Goal: Transaction & Acquisition: Download file/media

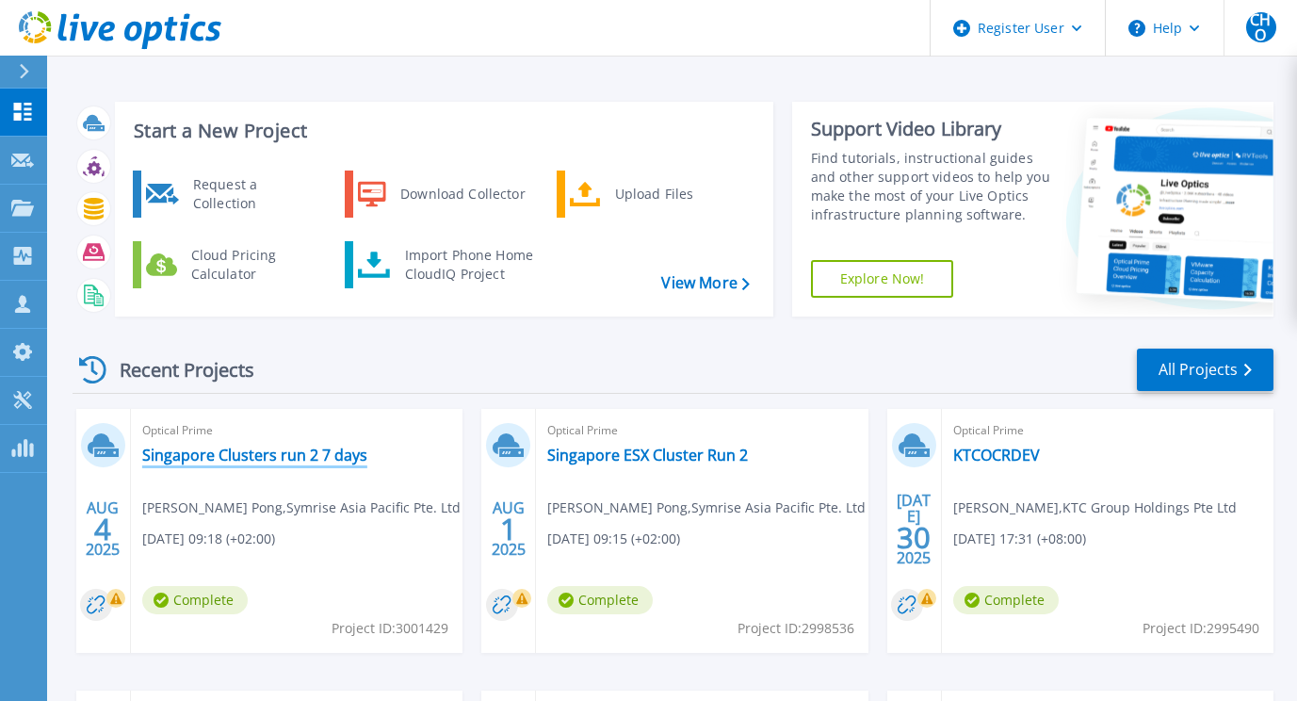
click at [326, 452] on link "Singapore Clusters run 2 7 days" at bounding box center [254, 454] width 225 height 19
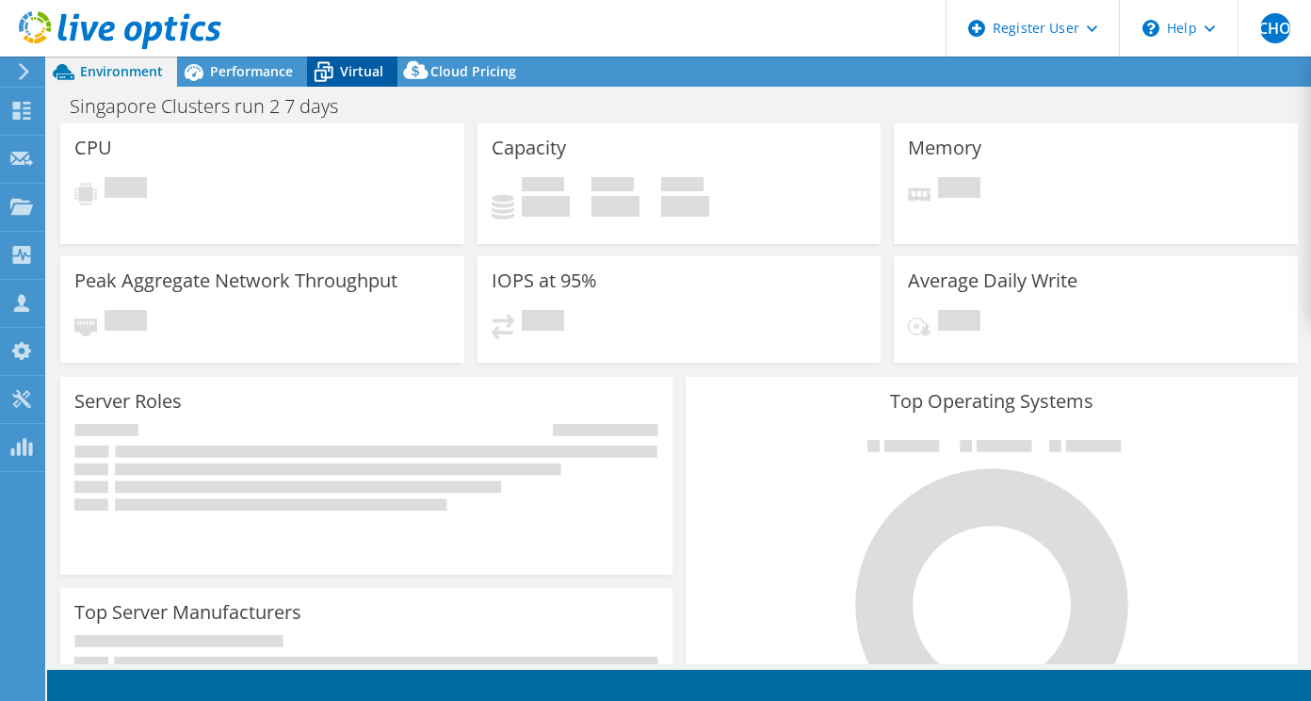
select select "USD"
click at [343, 73] on span "Virtual" at bounding box center [361, 71] width 43 height 18
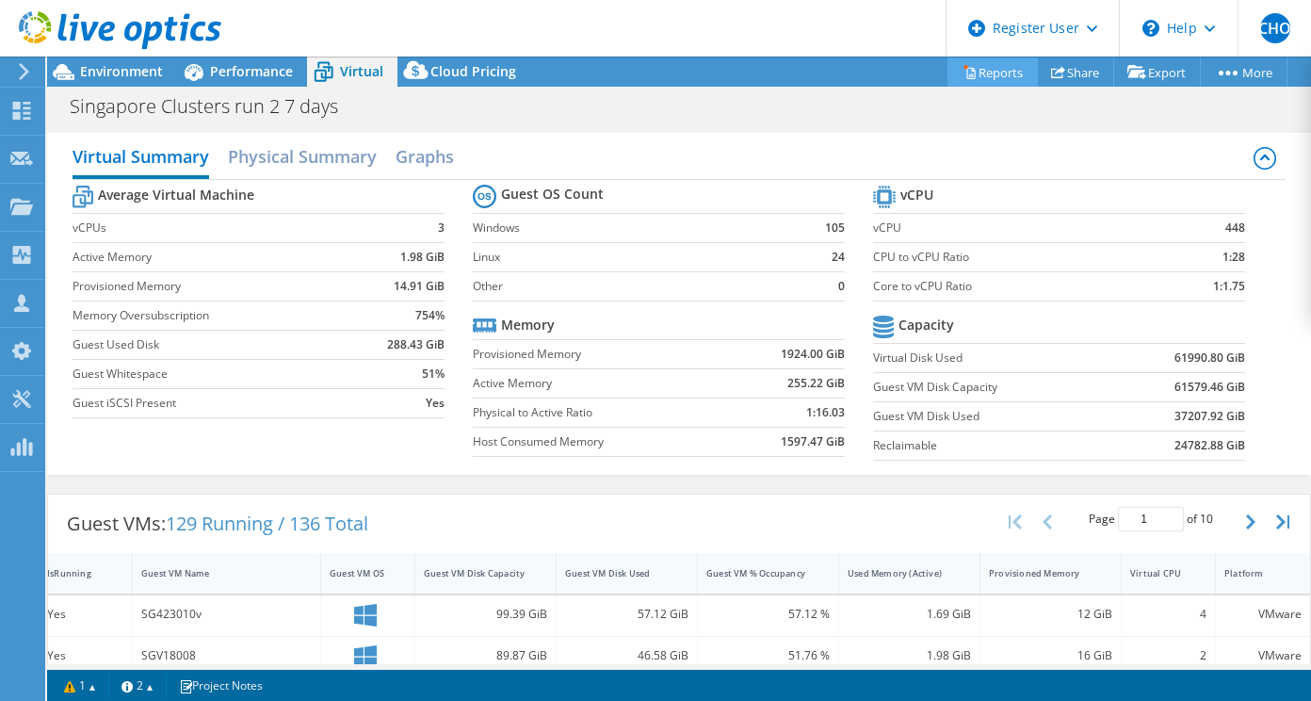
click at [999, 60] on link "Reports" at bounding box center [993, 71] width 90 height 29
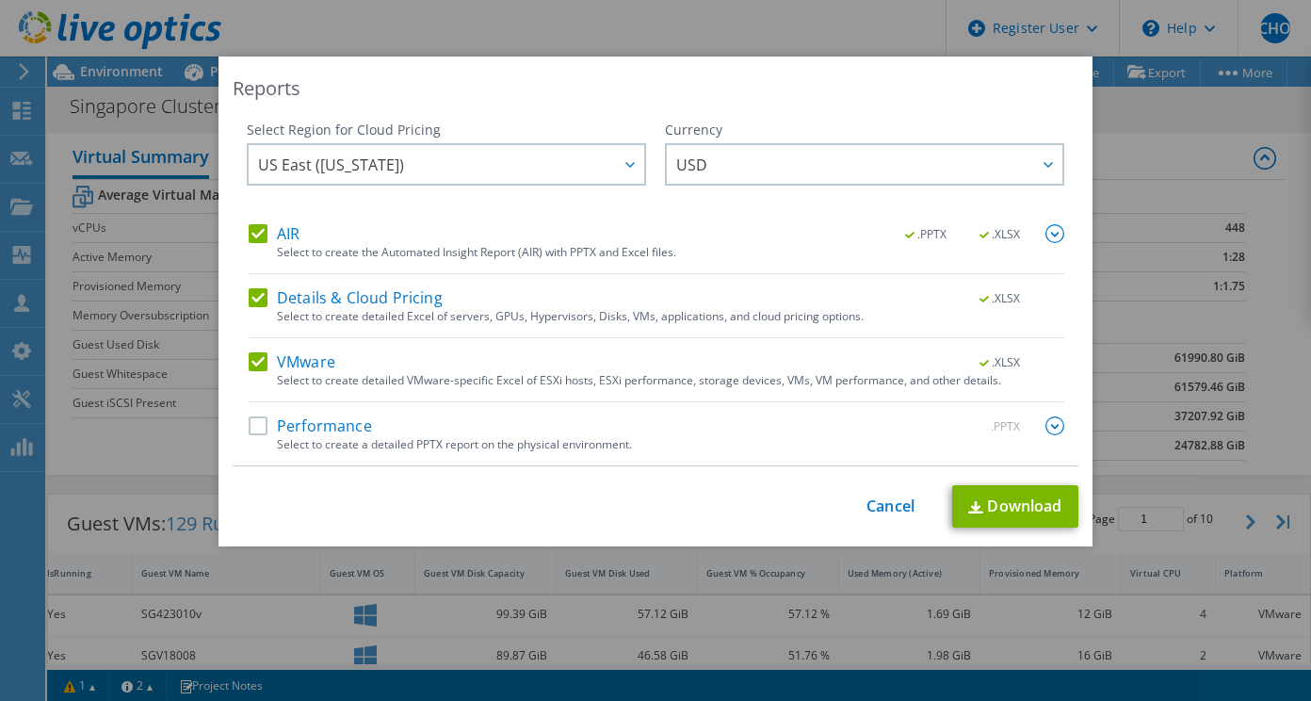
click at [300, 420] on label "Performance" at bounding box center [310, 425] width 123 height 19
click at [0, 0] on input "Performance" at bounding box center [0, 0] width 0 height 0
click at [362, 297] on label "Details & Cloud Pricing" at bounding box center [346, 297] width 194 height 19
click at [0, 0] on input "Details & Cloud Pricing" at bounding box center [0, 0] width 0 height 0
click at [1000, 490] on link "Download" at bounding box center [1015, 506] width 126 height 42
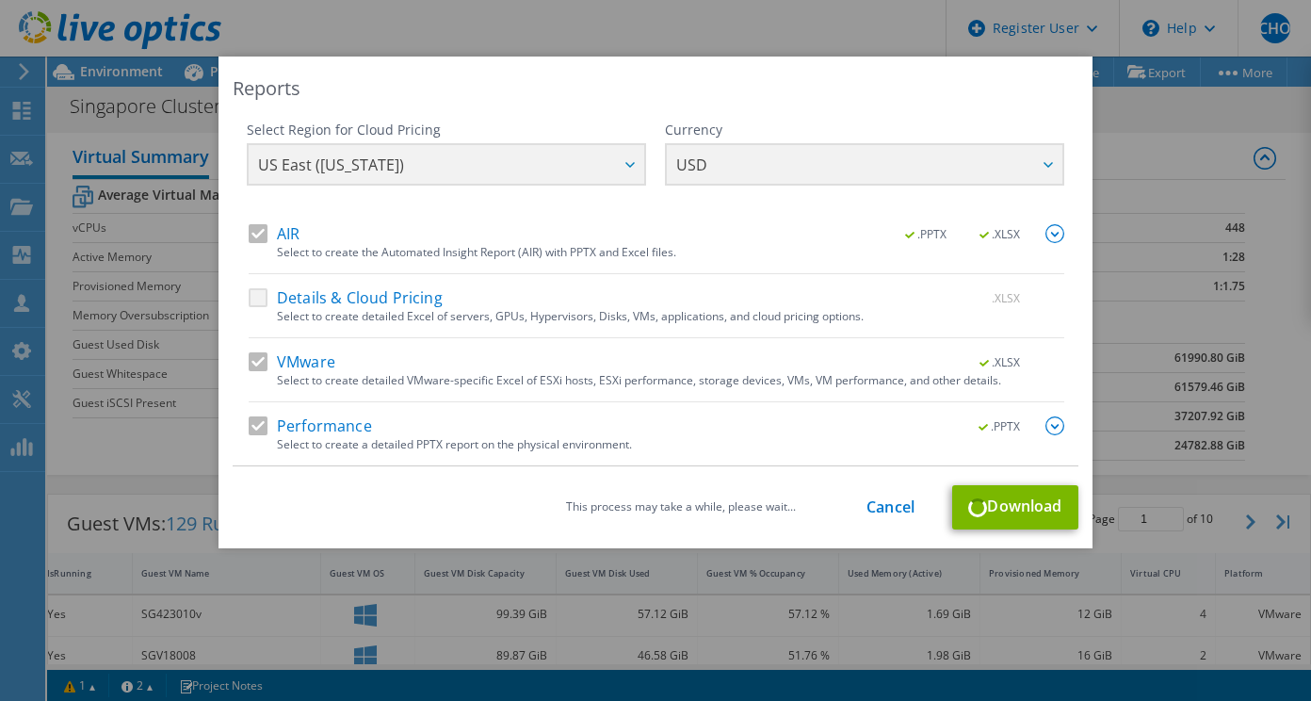
click at [543, 496] on div "This process may take a while, please wait... Cancel Download" at bounding box center [656, 507] width 846 height 44
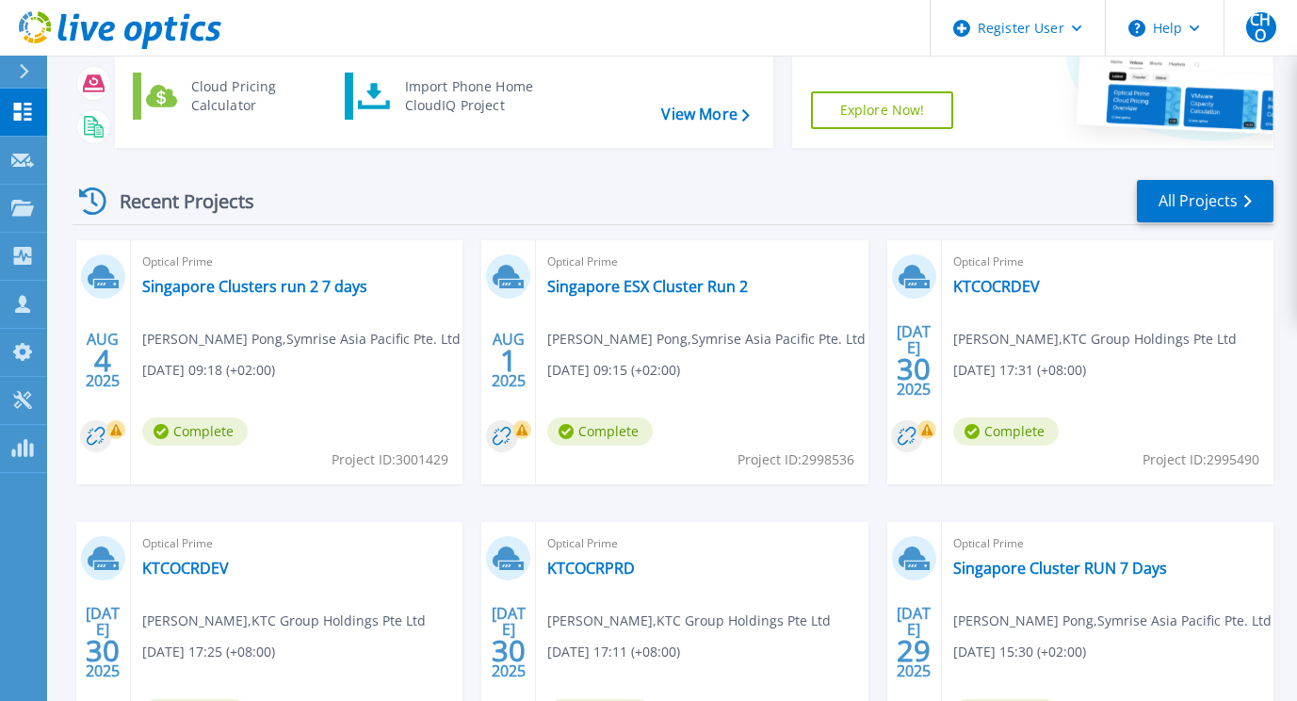
scroll to position [176, 0]
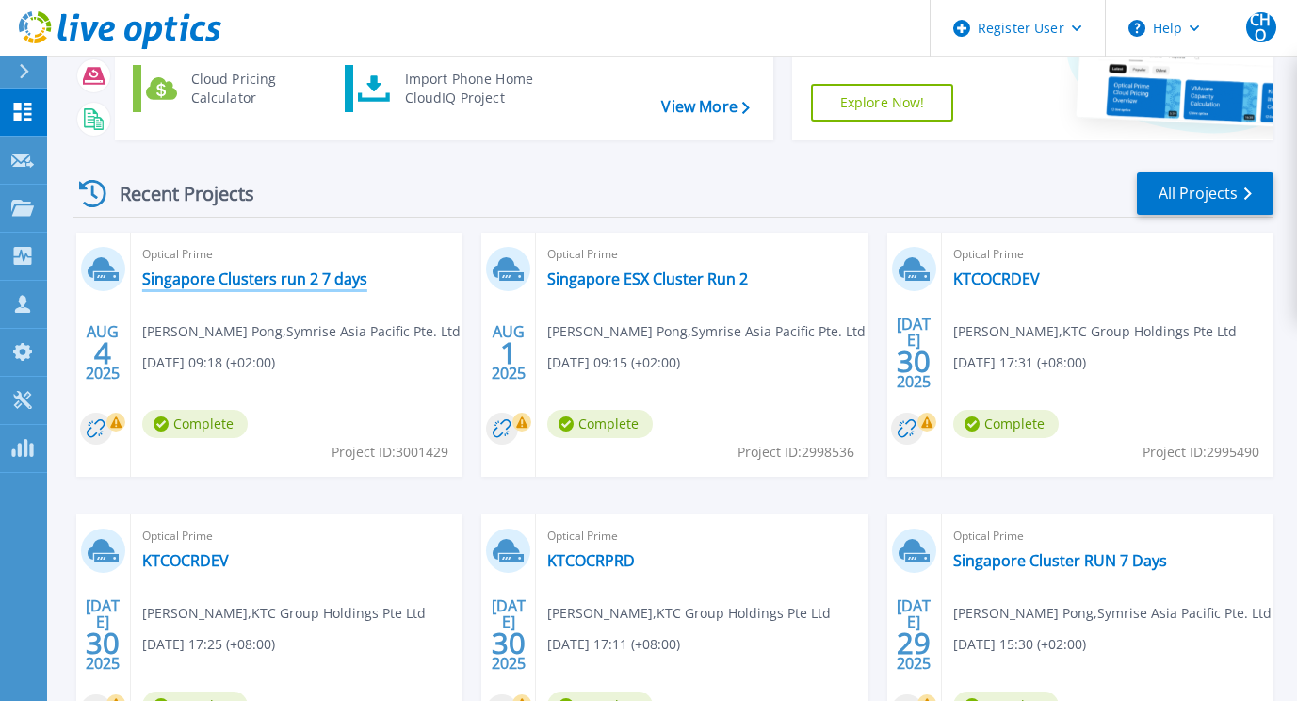
click at [289, 282] on link "Singapore Clusters run 2 7 days" at bounding box center [254, 278] width 225 height 19
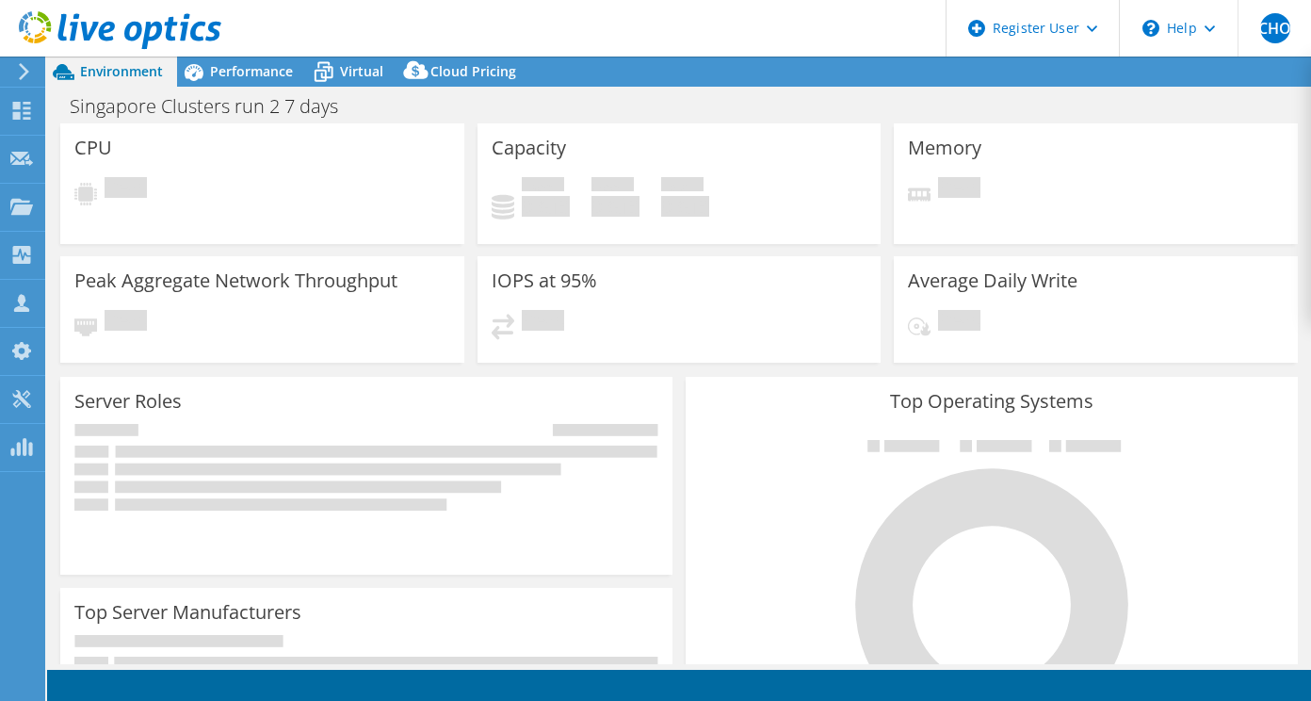
select select "USD"
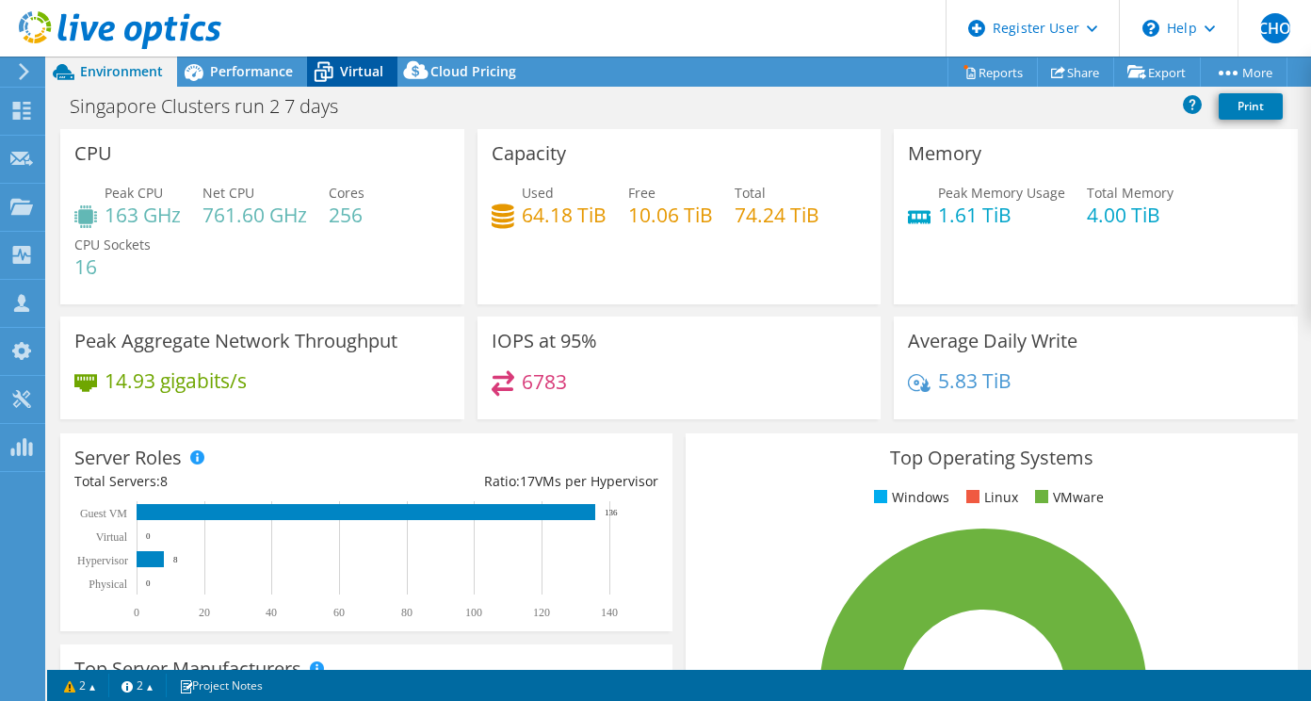
click at [319, 75] on icon at bounding box center [323, 72] width 33 height 33
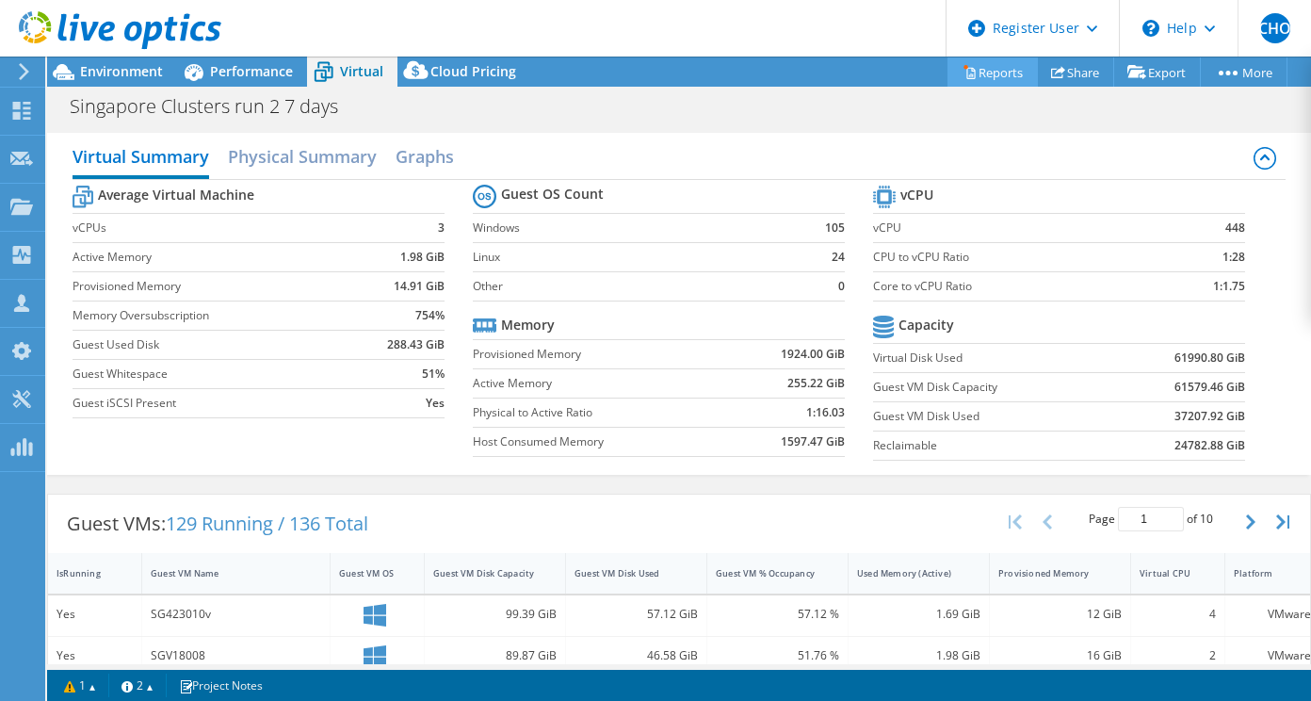
click at [986, 73] on link "Reports" at bounding box center [993, 71] width 90 height 29
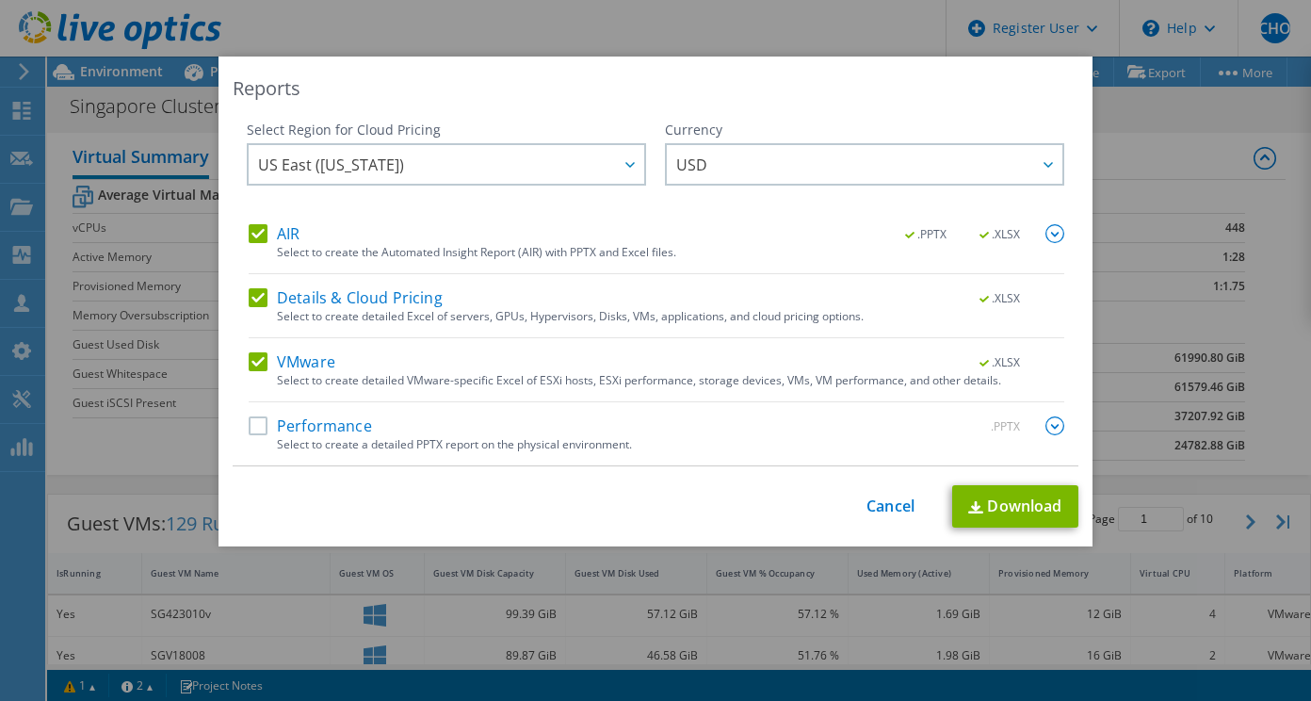
click at [263, 223] on div "Select Region for Cloud Pricing Asia Pacific (Hong Kong) Asia Pacific (Mumbai) …" at bounding box center [446, 173] width 399 height 104
click at [253, 298] on label "Details & Cloud Pricing" at bounding box center [346, 297] width 194 height 19
click at [0, 0] on input "Details & Cloud Pricing" at bounding box center [0, 0] width 0 height 0
click at [249, 427] on label "Performance" at bounding box center [310, 425] width 123 height 19
click at [0, 0] on input "Performance" at bounding box center [0, 0] width 0 height 0
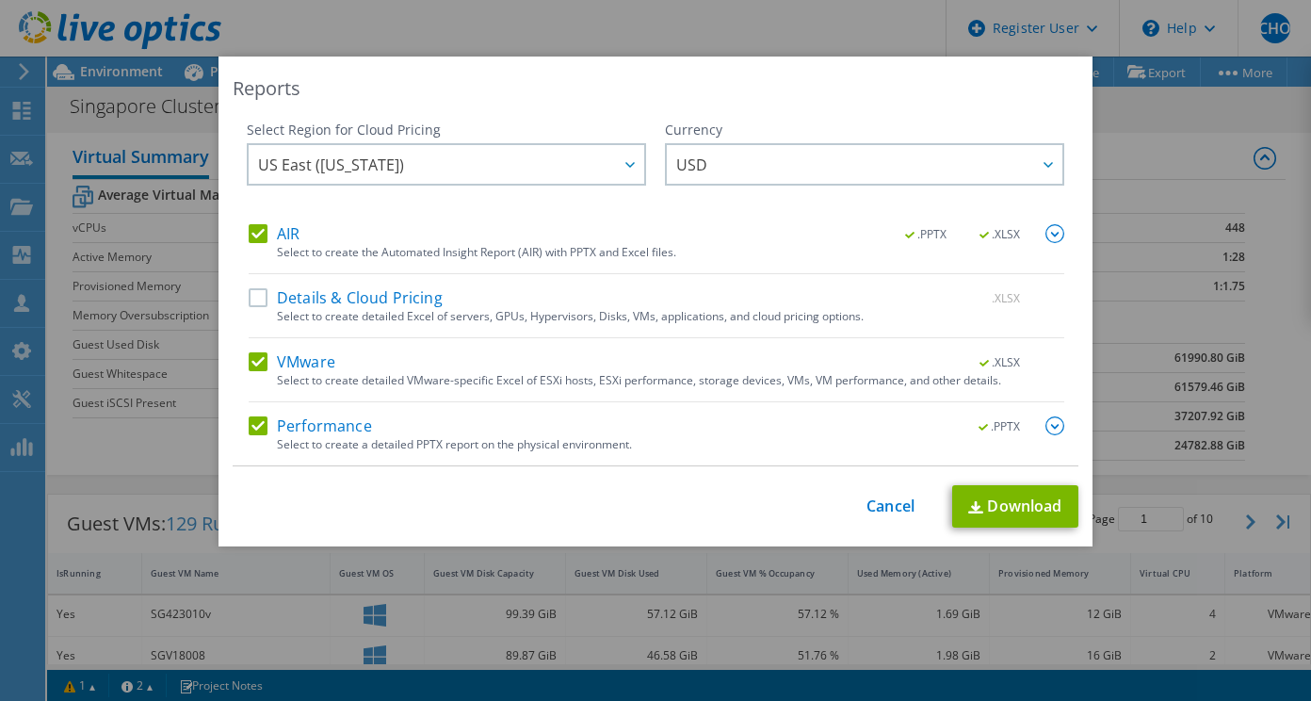
click at [249, 288] on label "Details & Cloud Pricing" at bounding box center [346, 297] width 194 height 19
click at [0, 0] on input "Details & Cloud Pricing" at bounding box center [0, 0] width 0 height 0
click at [907, 505] on div "This process may take a while, please wait... Cancel Download" at bounding box center [656, 506] width 846 height 42
click at [881, 505] on link "Cancel" at bounding box center [891, 506] width 48 height 18
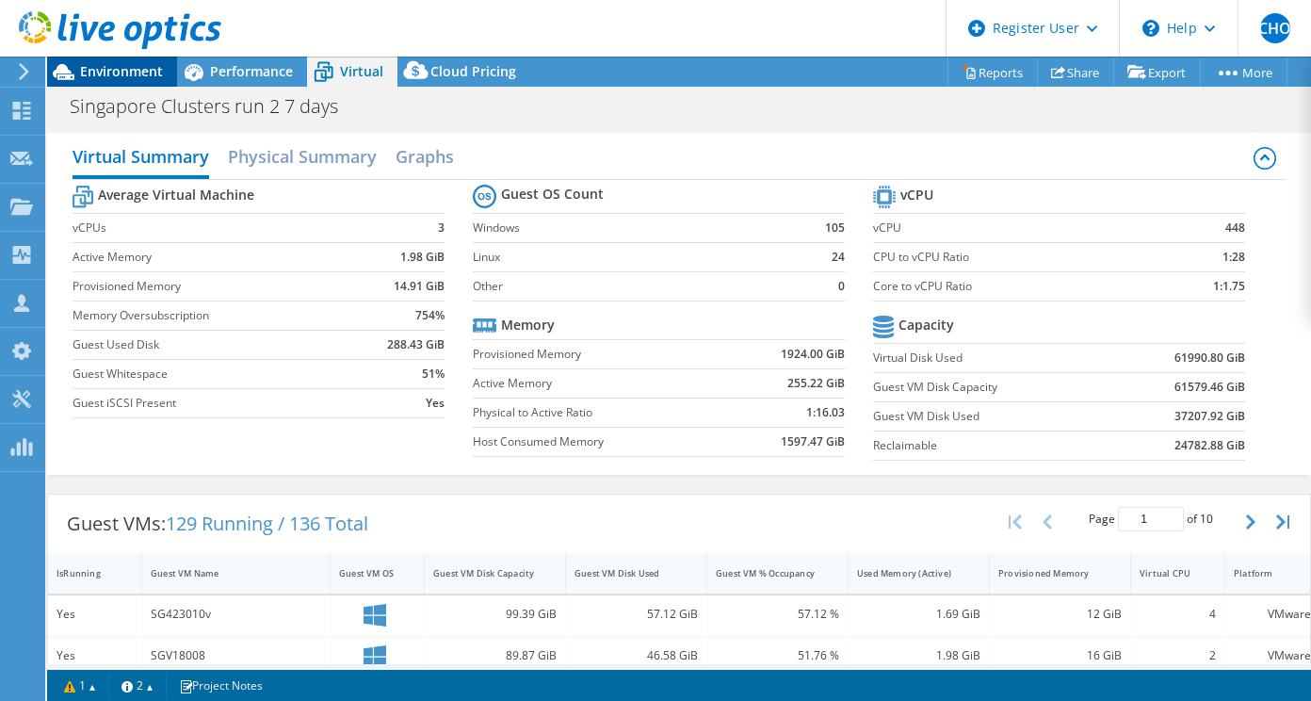
click at [122, 83] on div "Environment" at bounding box center [112, 72] width 130 height 30
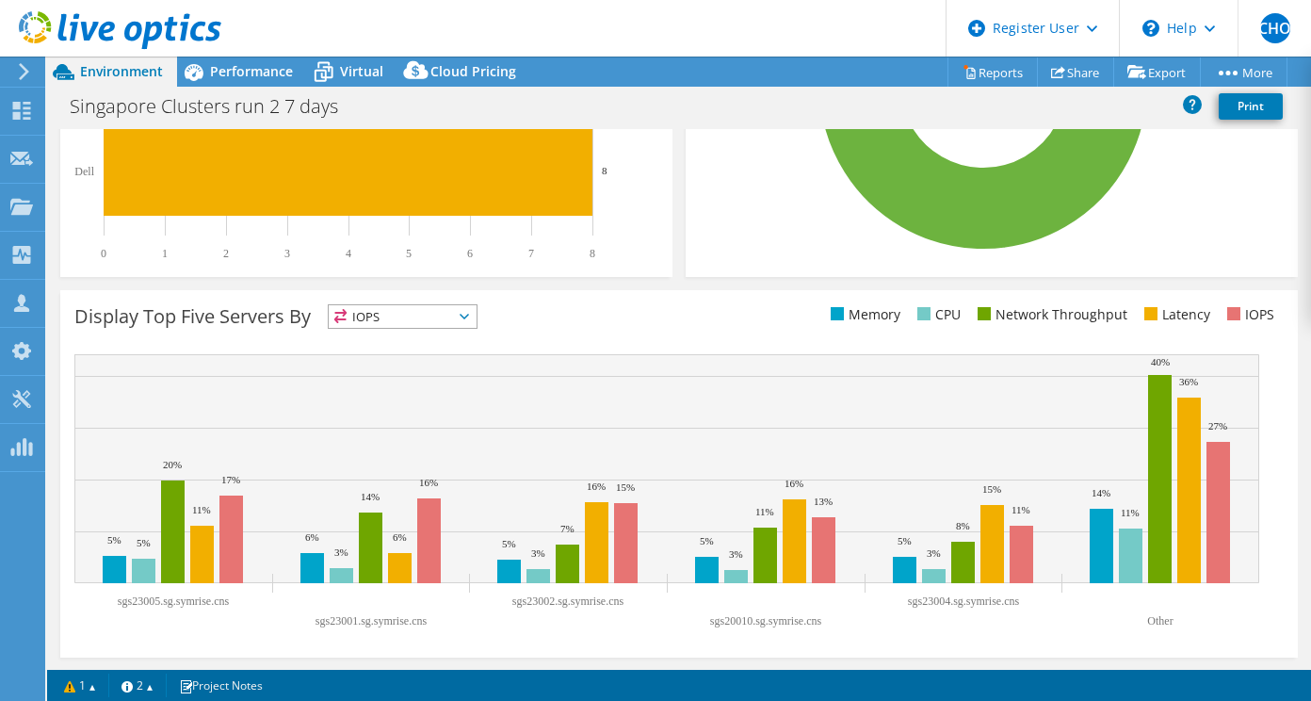
scroll to position [429, 0]
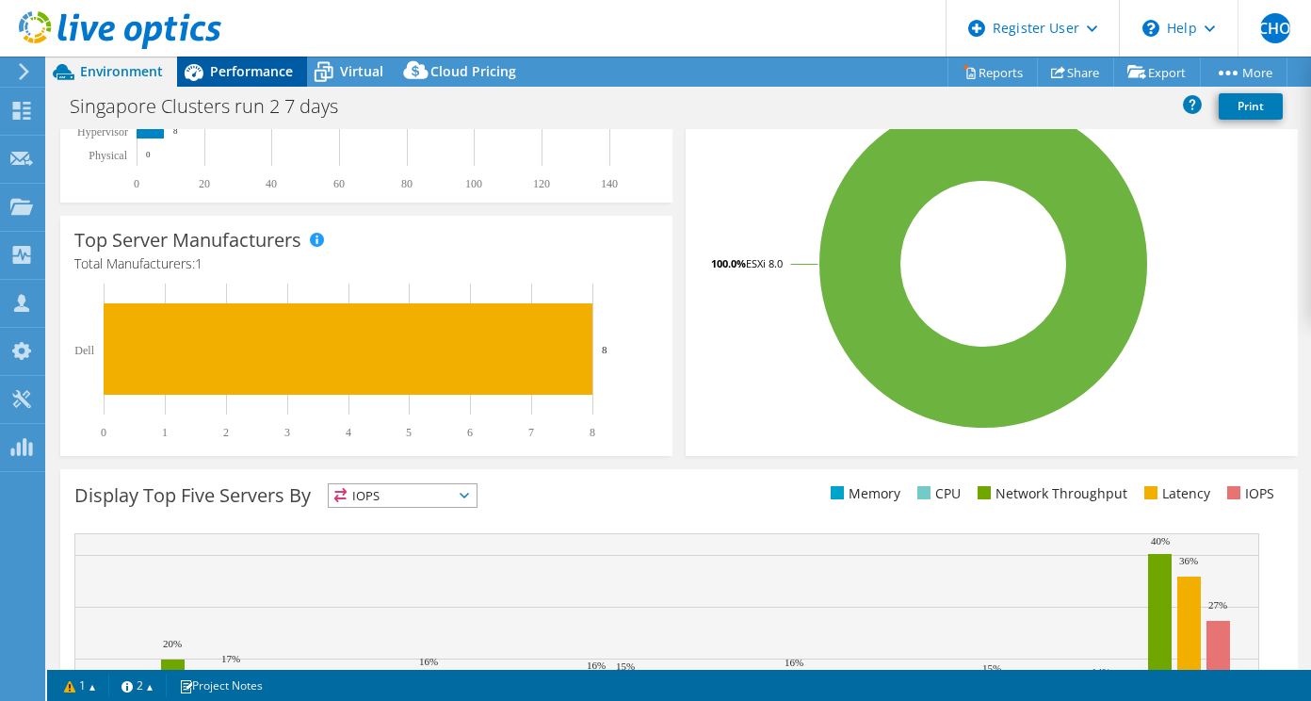
click at [229, 62] on span "Performance" at bounding box center [251, 71] width 83 height 18
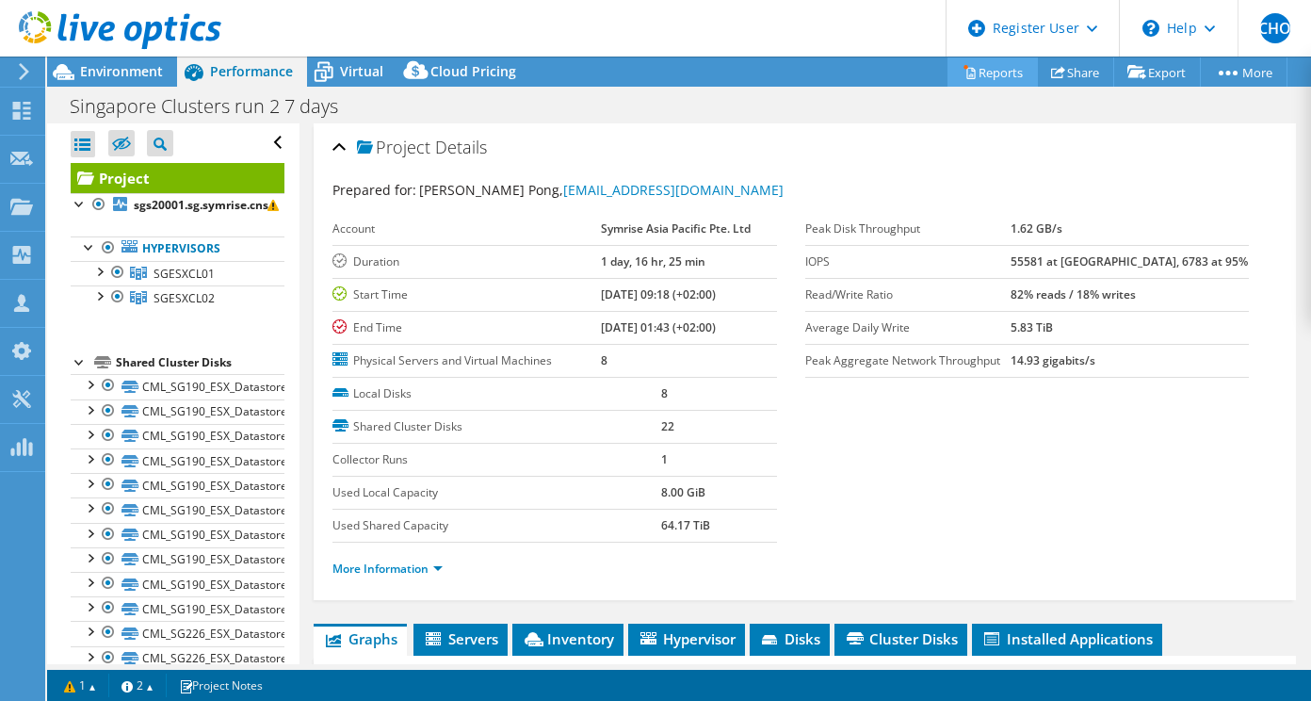
click at [1003, 69] on link "Reports" at bounding box center [993, 71] width 90 height 29
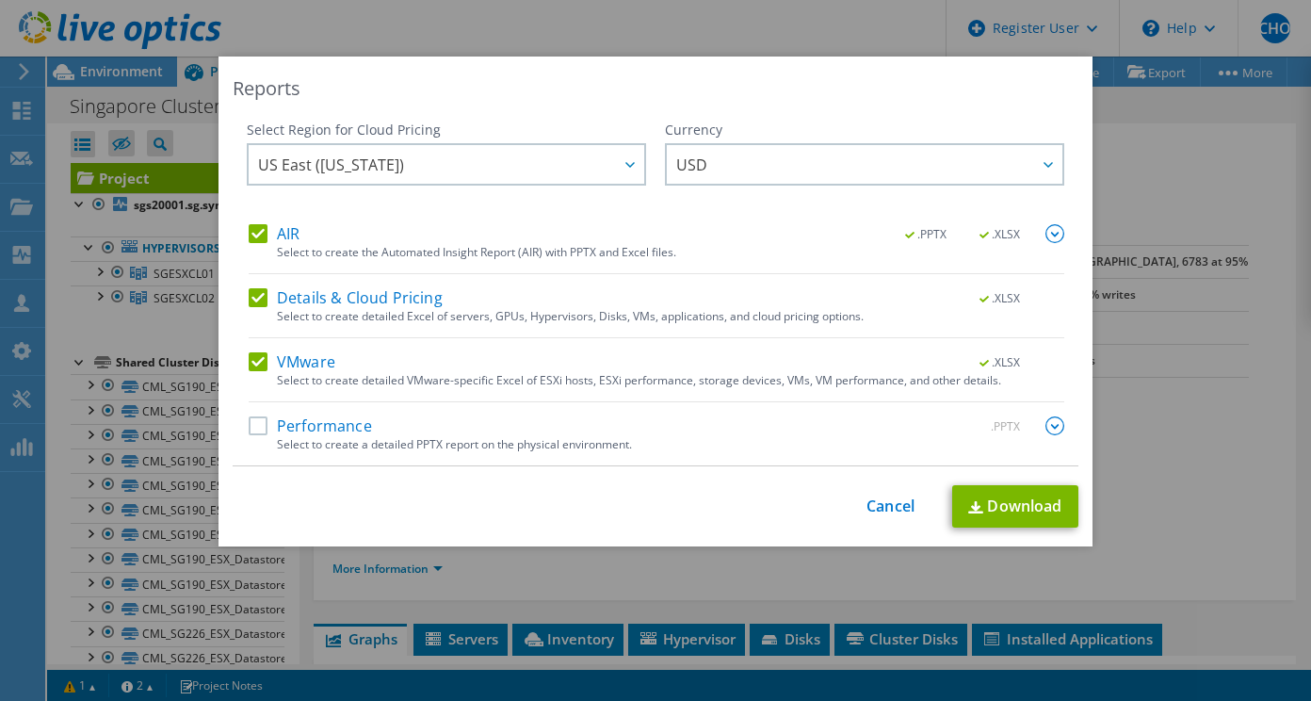
click at [254, 420] on label "Performance" at bounding box center [310, 425] width 123 height 19
click at [0, 0] on input "Performance" at bounding box center [0, 0] width 0 height 0
click at [406, 246] on div "Select to create the Automated Insight Report (AIR) with PPTX and Excel files." at bounding box center [670, 252] width 787 height 13
click at [985, 502] on link "Download" at bounding box center [1015, 506] width 126 height 42
click at [83, 316] on div "Reports Select Region for Cloud Pricing Asia Pacific (Hong Kong) Asia Pacific (…" at bounding box center [655, 351] width 1311 height 588
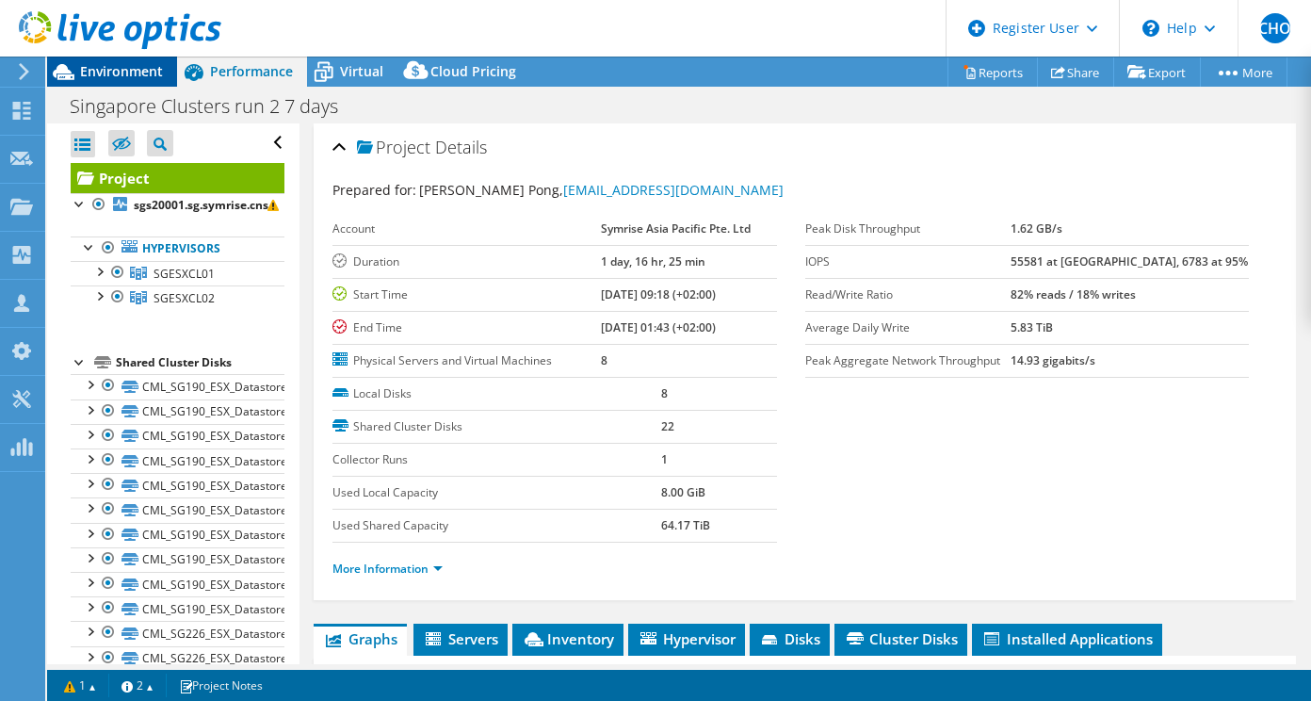
click at [119, 66] on span "Environment" at bounding box center [121, 71] width 83 height 18
